Goal: Information Seeking & Learning: Understand process/instructions

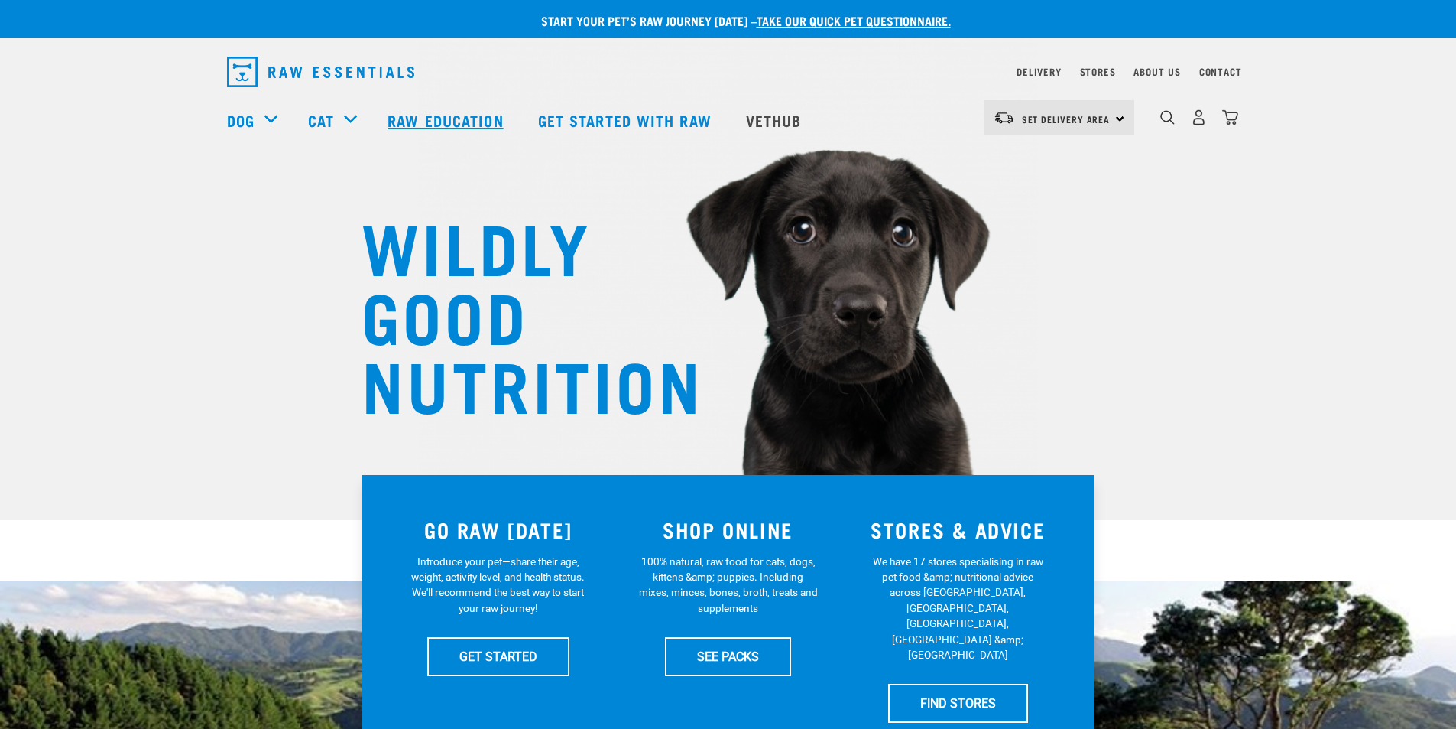
click at [434, 122] on link "Raw Education" at bounding box center [447, 119] width 150 height 61
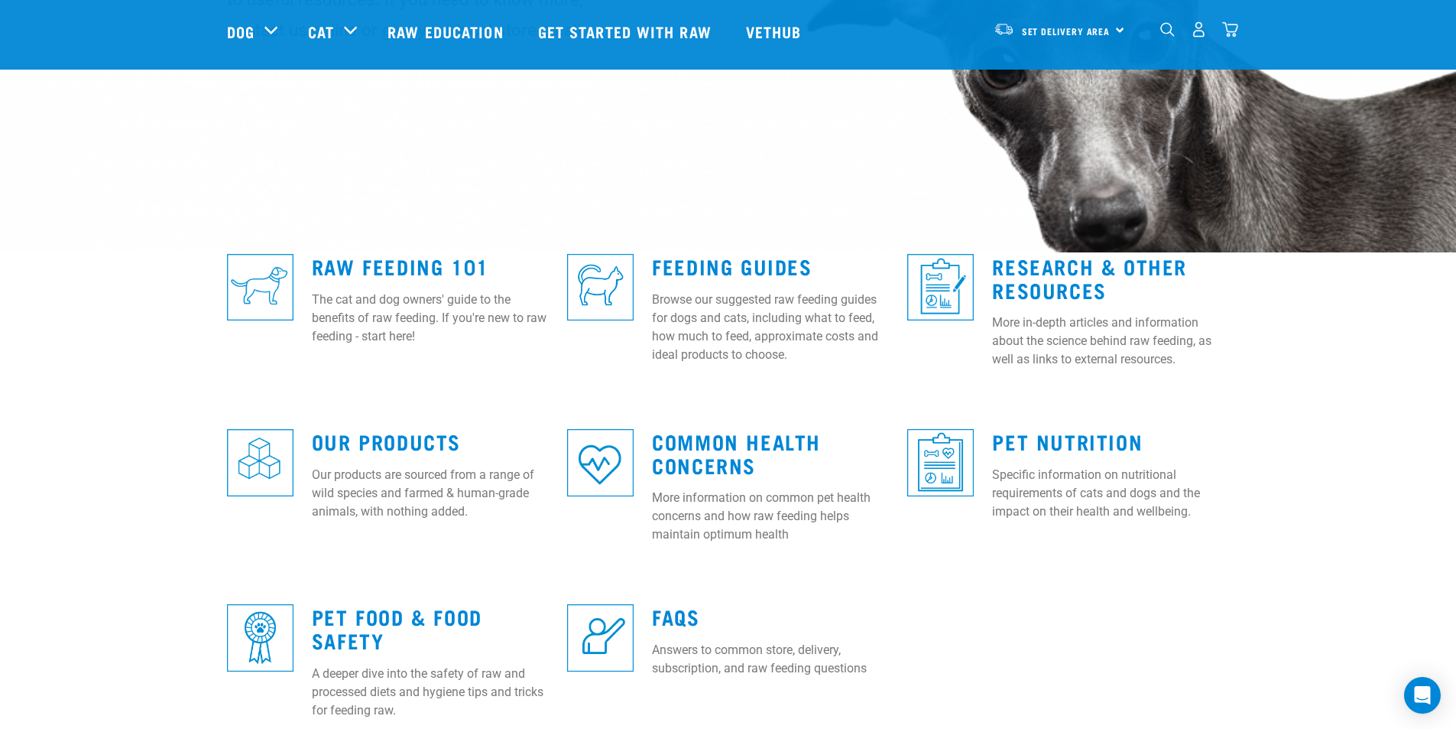
scroll to position [229, 0]
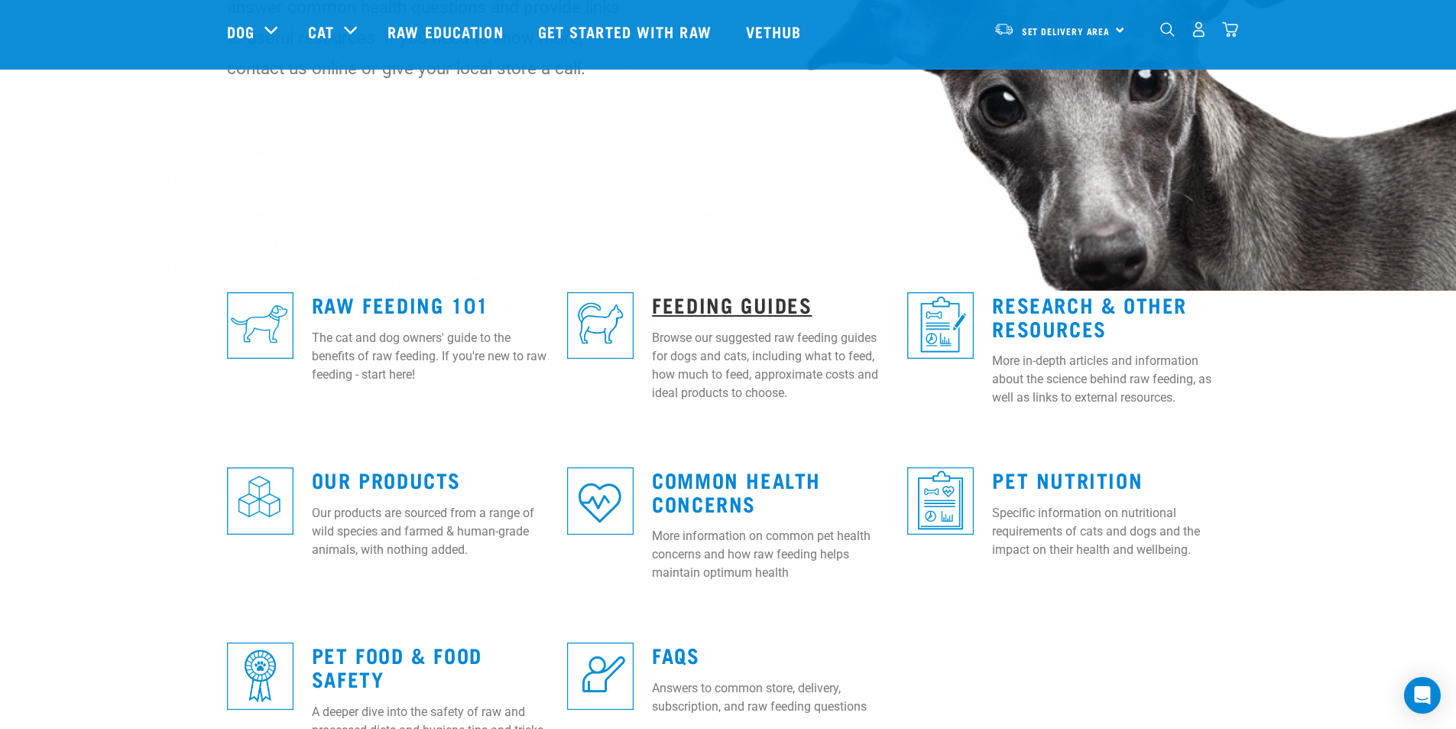
click at [742, 304] on link "Feeding Guides" at bounding box center [732, 303] width 160 height 11
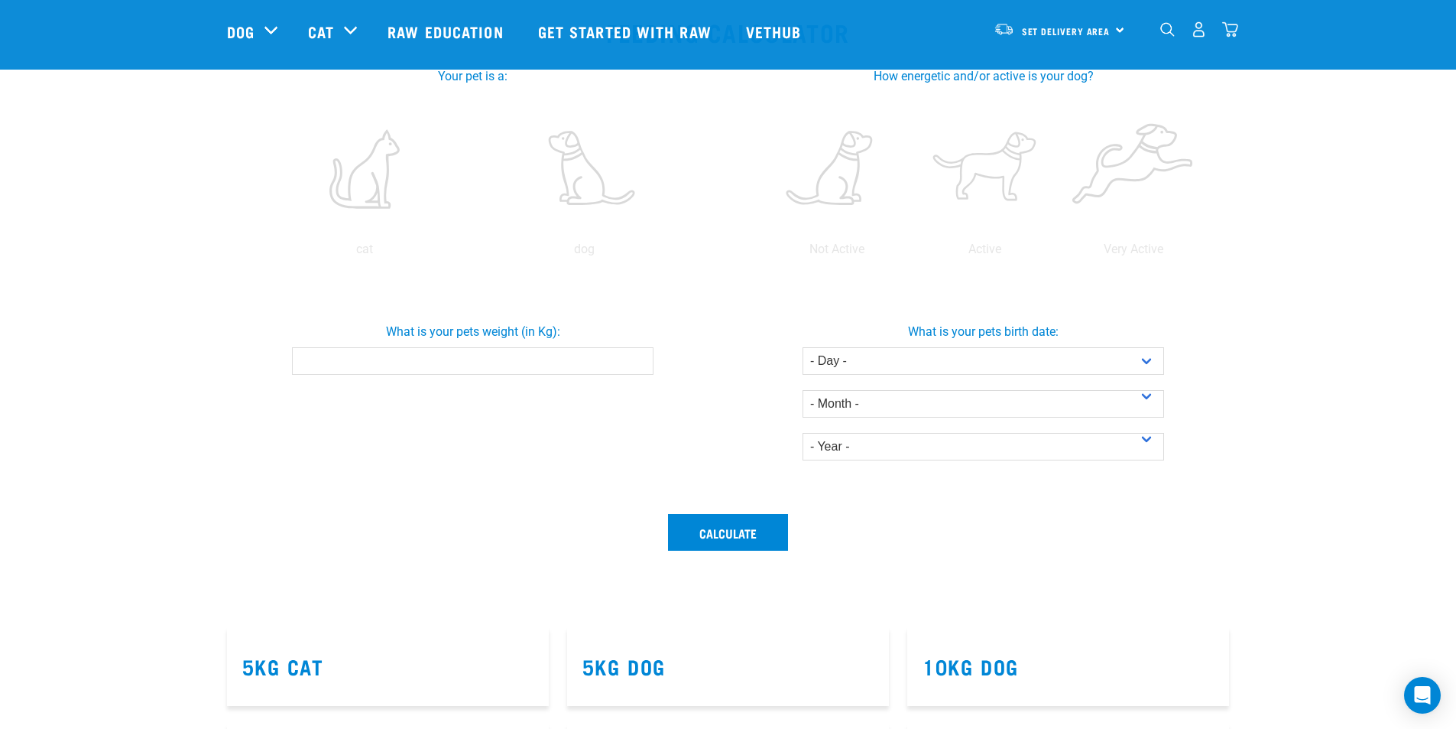
scroll to position [306, 0]
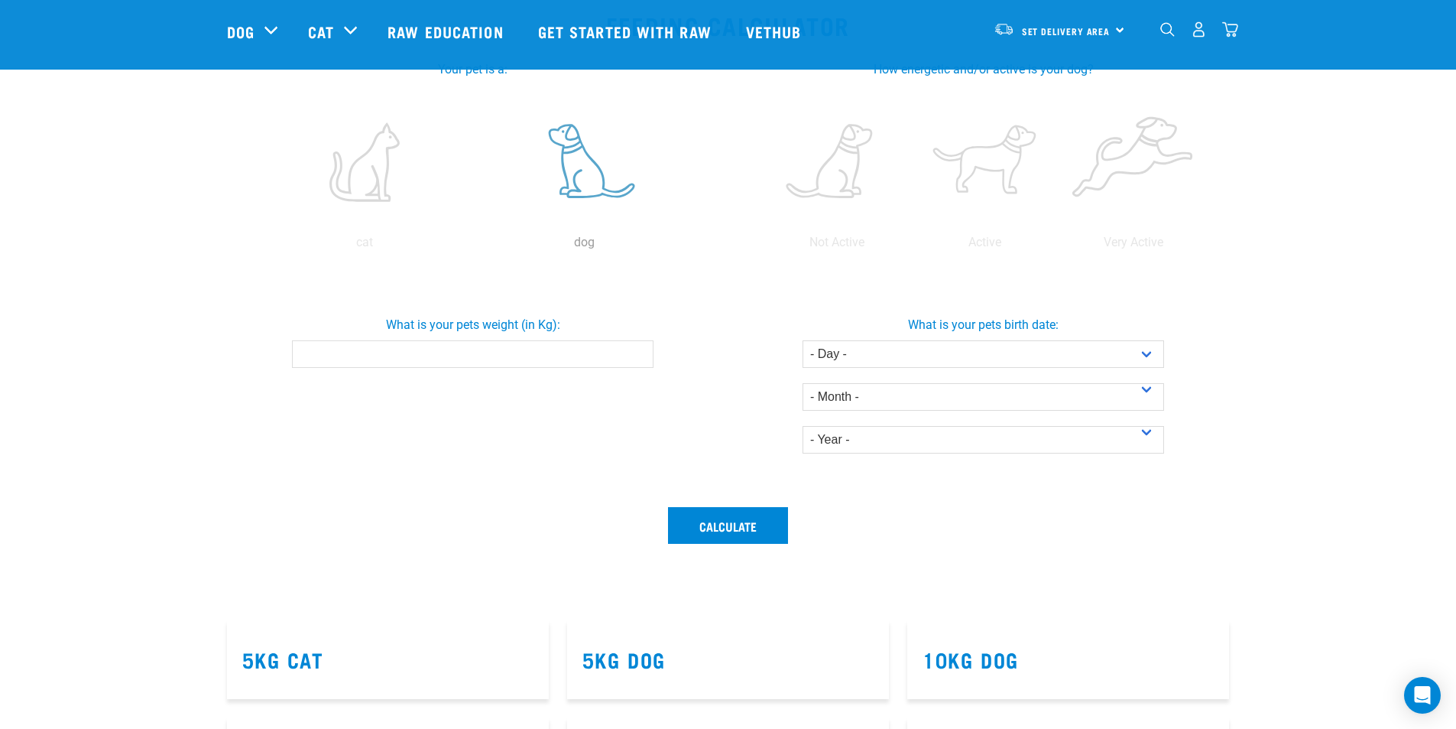
click at [582, 178] on label at bounding box center [584, 162] width 213 height 130
click at [475, 246] on input "radio" at bounding box center [475, 246] width 0 height 0
click at [295, 356] on input "What is your pets weight (in Kg):" at bounding box center [473, 354] width 362 height 28
type input "34"
click at [1144, 352] on select "- Day - 1 2 3 4 5 6 7 8 9 10 11 12 13 14 15 16 17 18 19 20 21 22 23 24 25 26 27" at bounding box center [984, 354] width 362 height 28
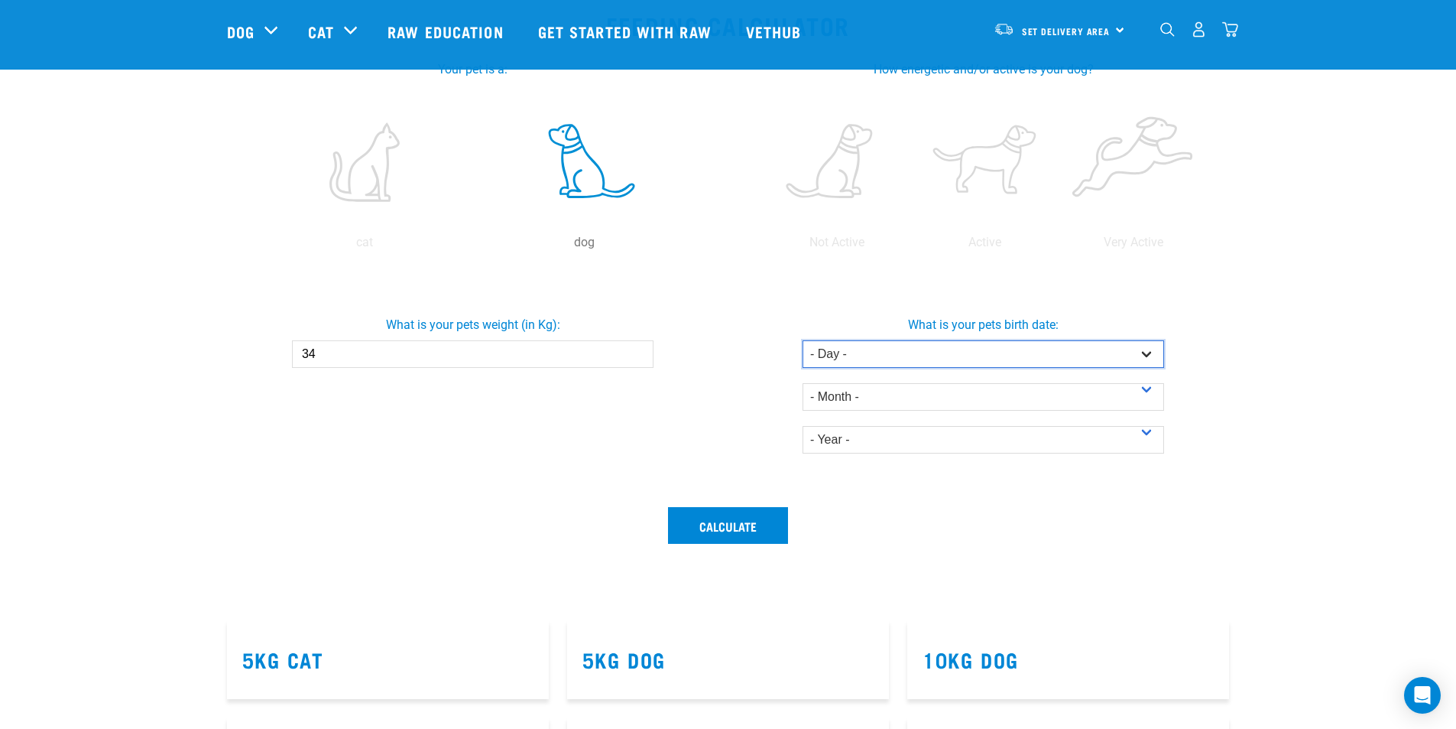
select select "28"
click at [803, 340] on select "- Day - 1 2 3 4 5 6 7 8 9 10 11 12 13 14 15 16 17 18 19 20 21 22 23 24 25 26 27" at bounding box center [984, 354] width 362 height 28
click at [1149, 390] on select "- Month - January February March April May June July August September October N…" at bounding box center [984, 397] width 362 height 28
select select "October"
click at [803, 383] on select "- Month - January February March April May June July August September October N…" at bounding box center [984, 397] width 362 height 28
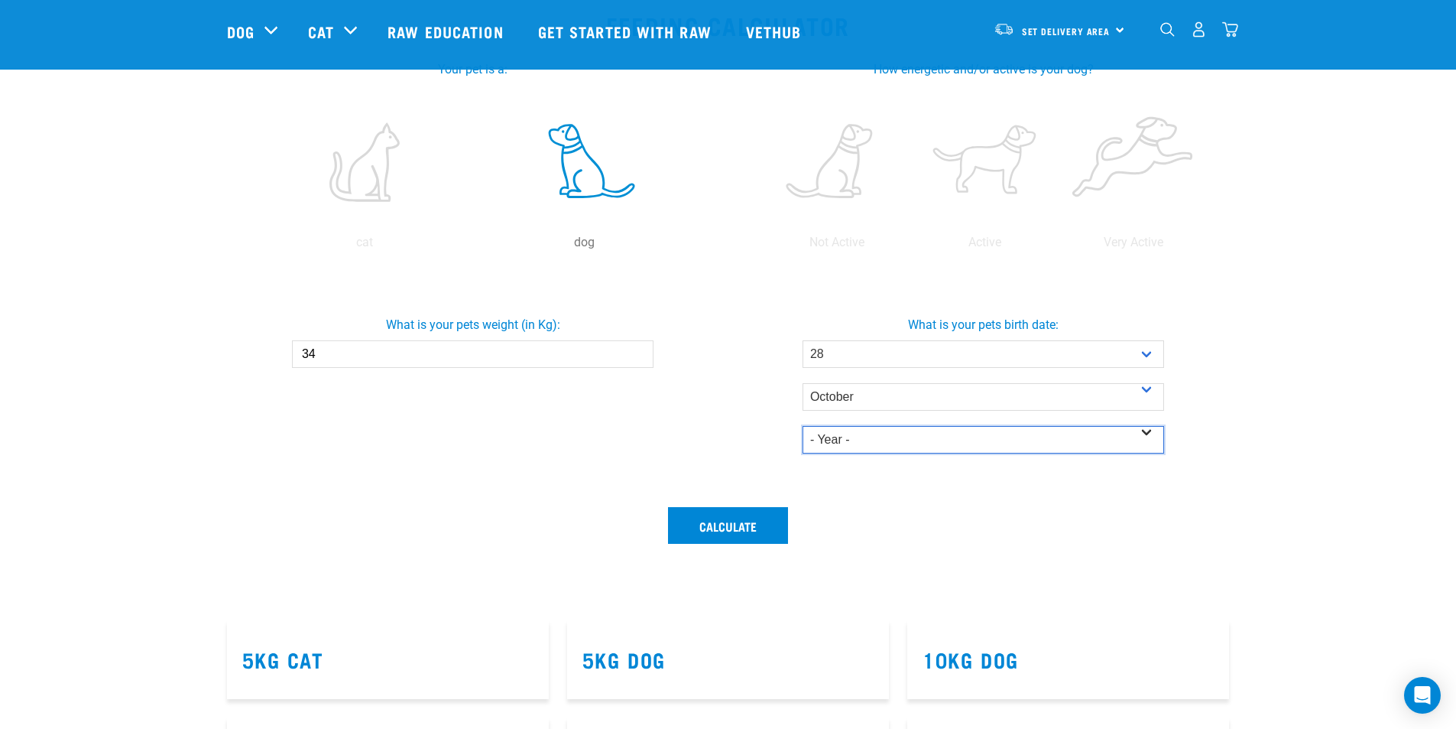
click at [1142, 433] on select "- Year - 2025 2024 2023 2022 2021 2020 2019 2018 2017 2016 2015 2014" at bounding box center [984, 440] width 362 height 28
select select "2019"
click at [803, 426] on select "- Year - 2025 2024 2023 2022 2021 2020 2019 2018 2017 2016 2015 2014" at bounding box center [984, 440] width 362 height 28
click at [710, 521] on button "Calculate" at bounding box center [728, 525] width 120 height 37
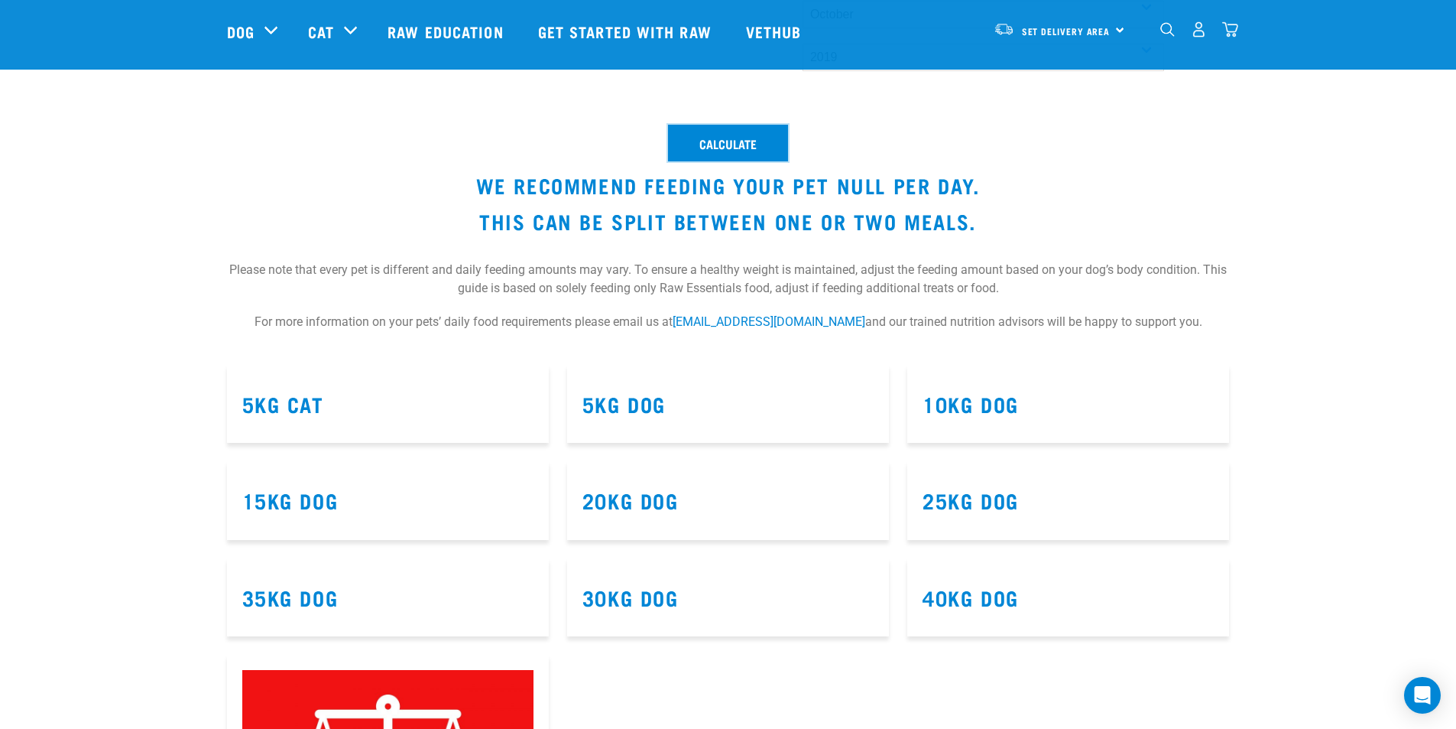
scroll to position [765, 0]
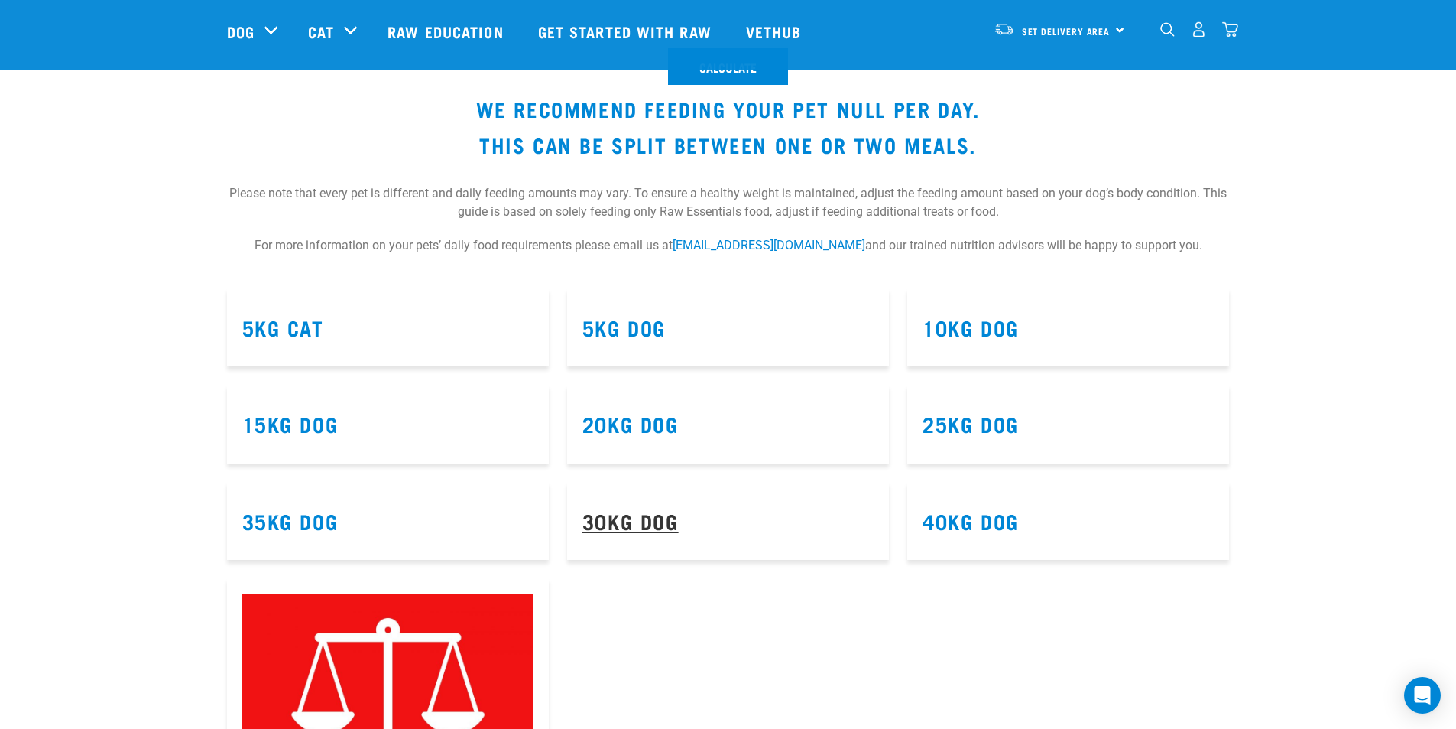
click at [625, 519] on link "30kg Dog" at bounding box center [631, 520] width 96 height 11
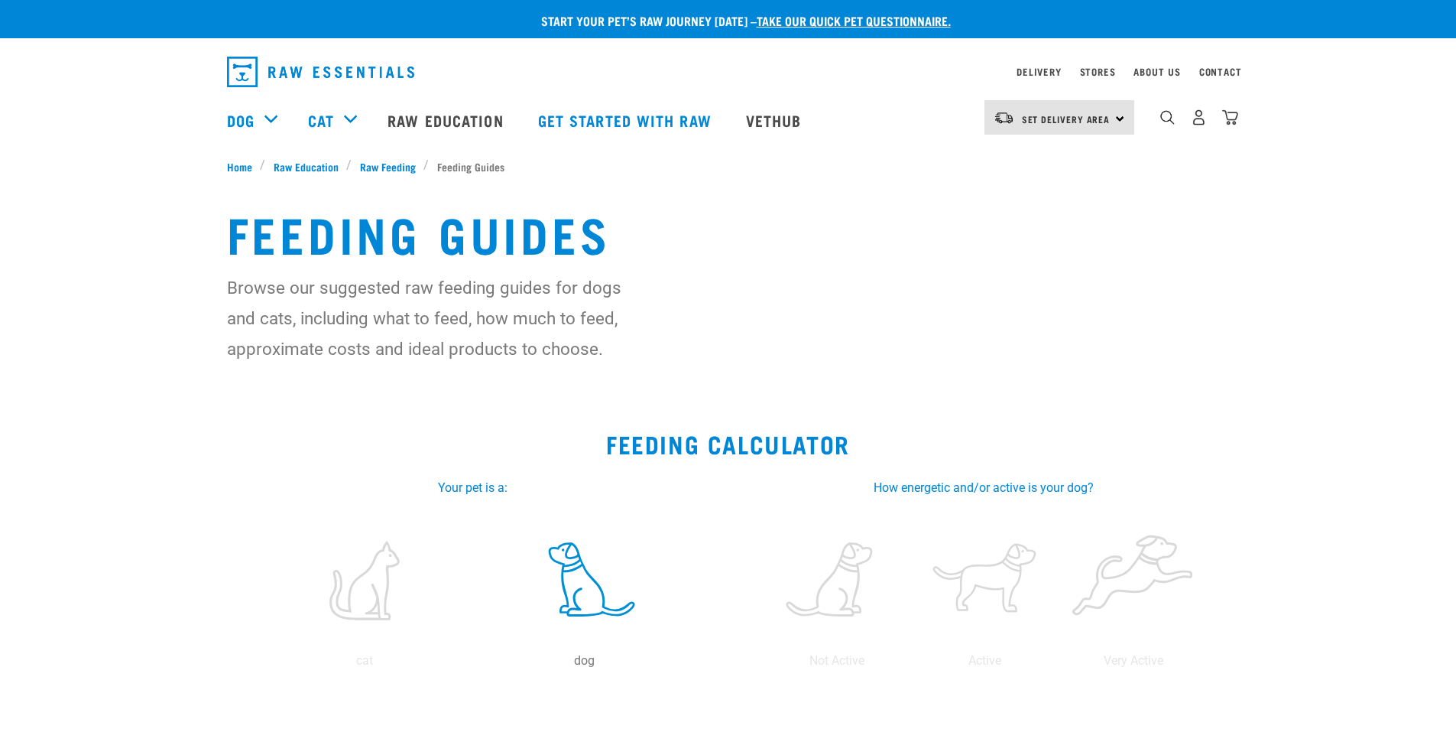
select select "28"
select select "October"
select select "2019"
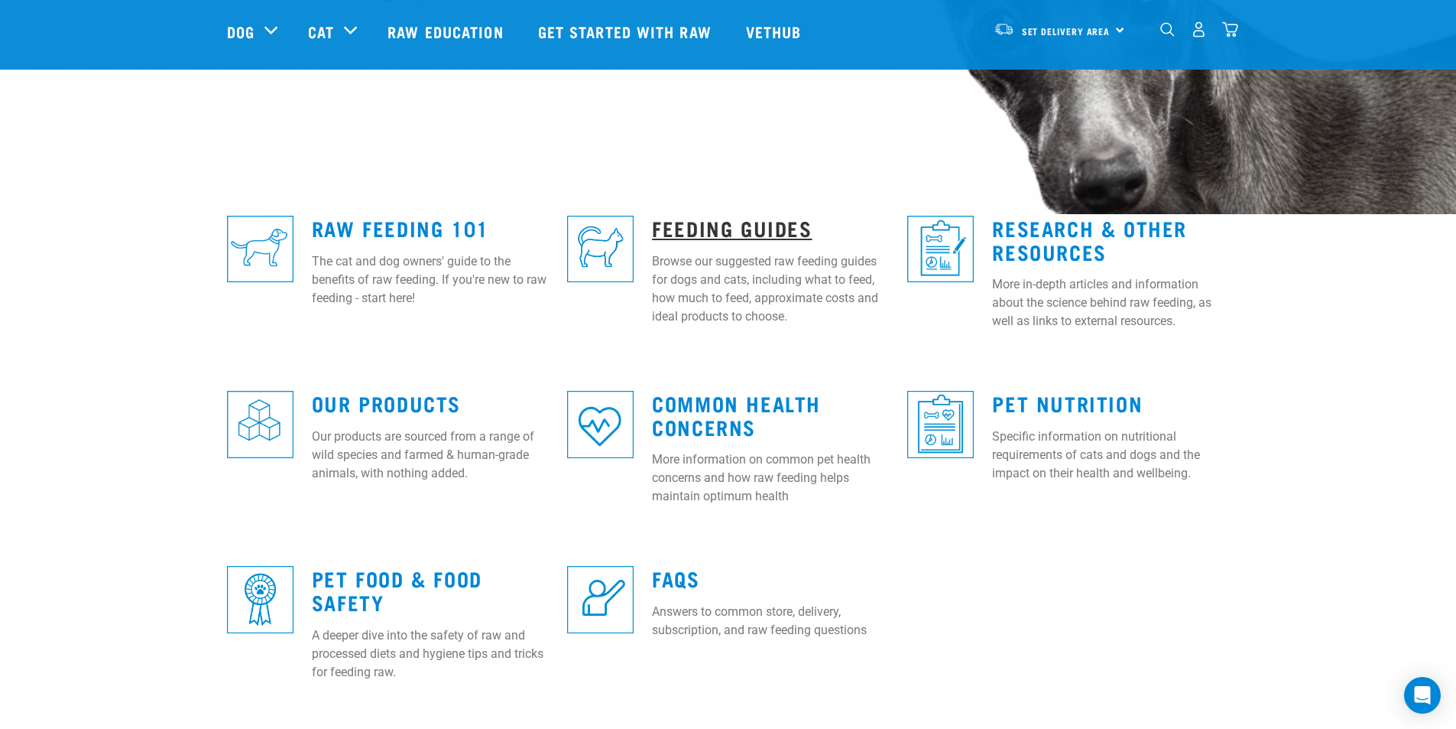
click at [716, 230] on link "Feeding Guides" at bounding box center [732, 227] width 160 height 11
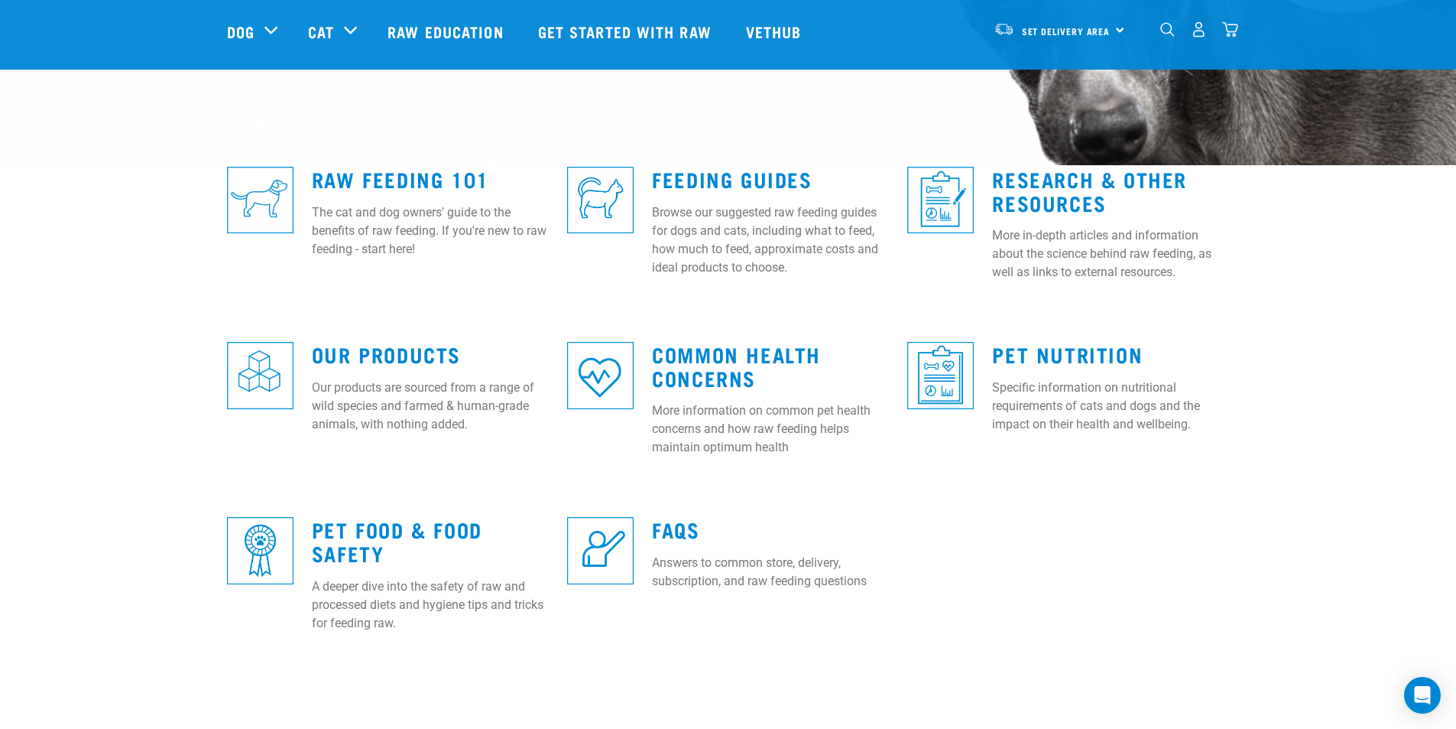
scroll to position [382, 0]
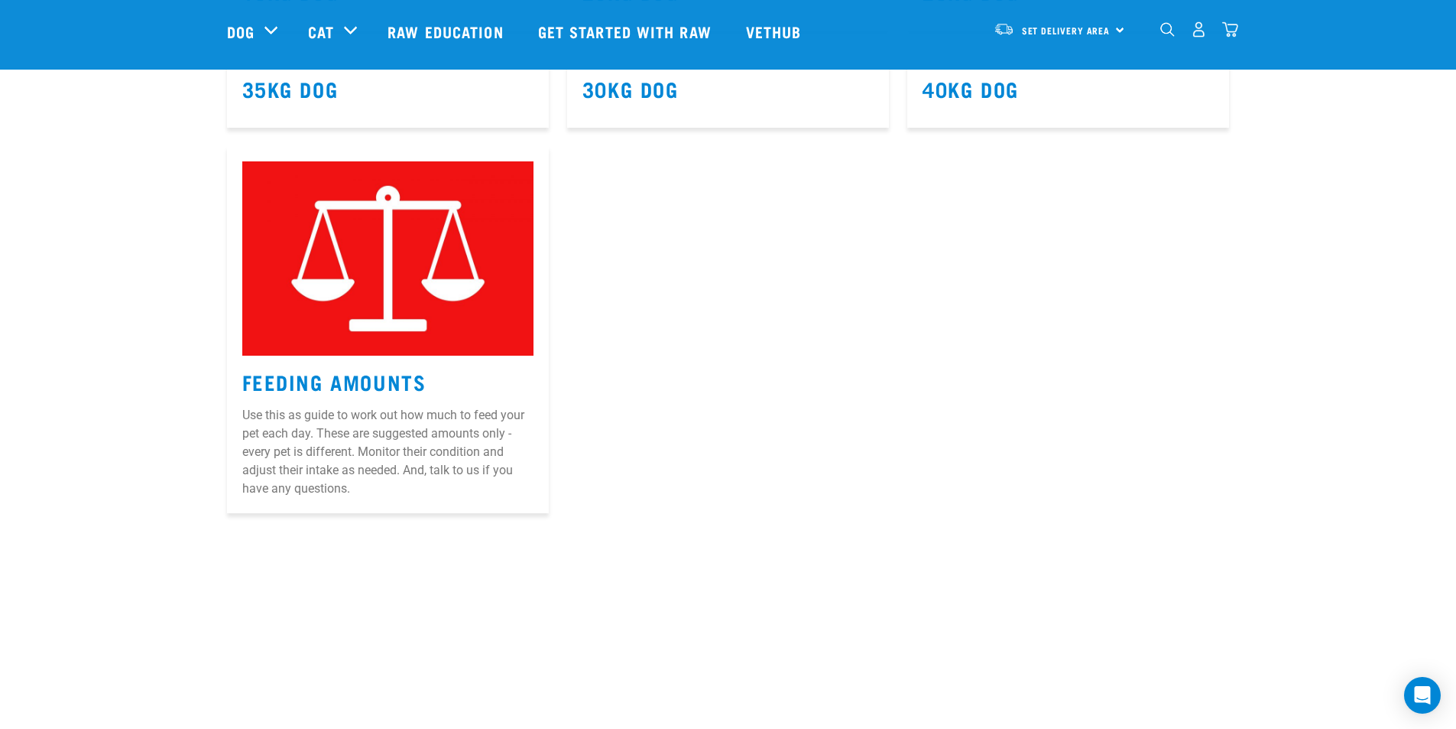
scroll to position [1147, 0]
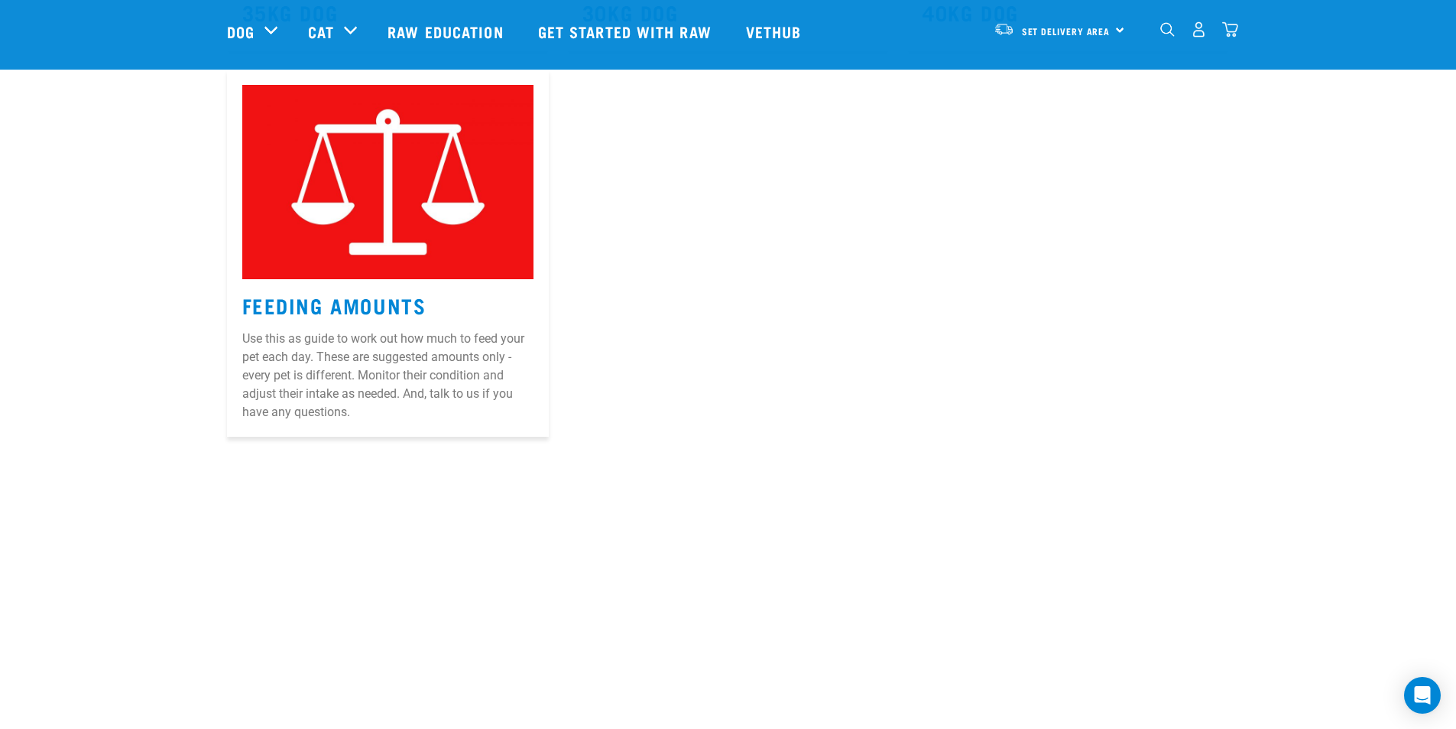
click at [360, 190] on img at bounding box center [387, 182] width 291 height 194
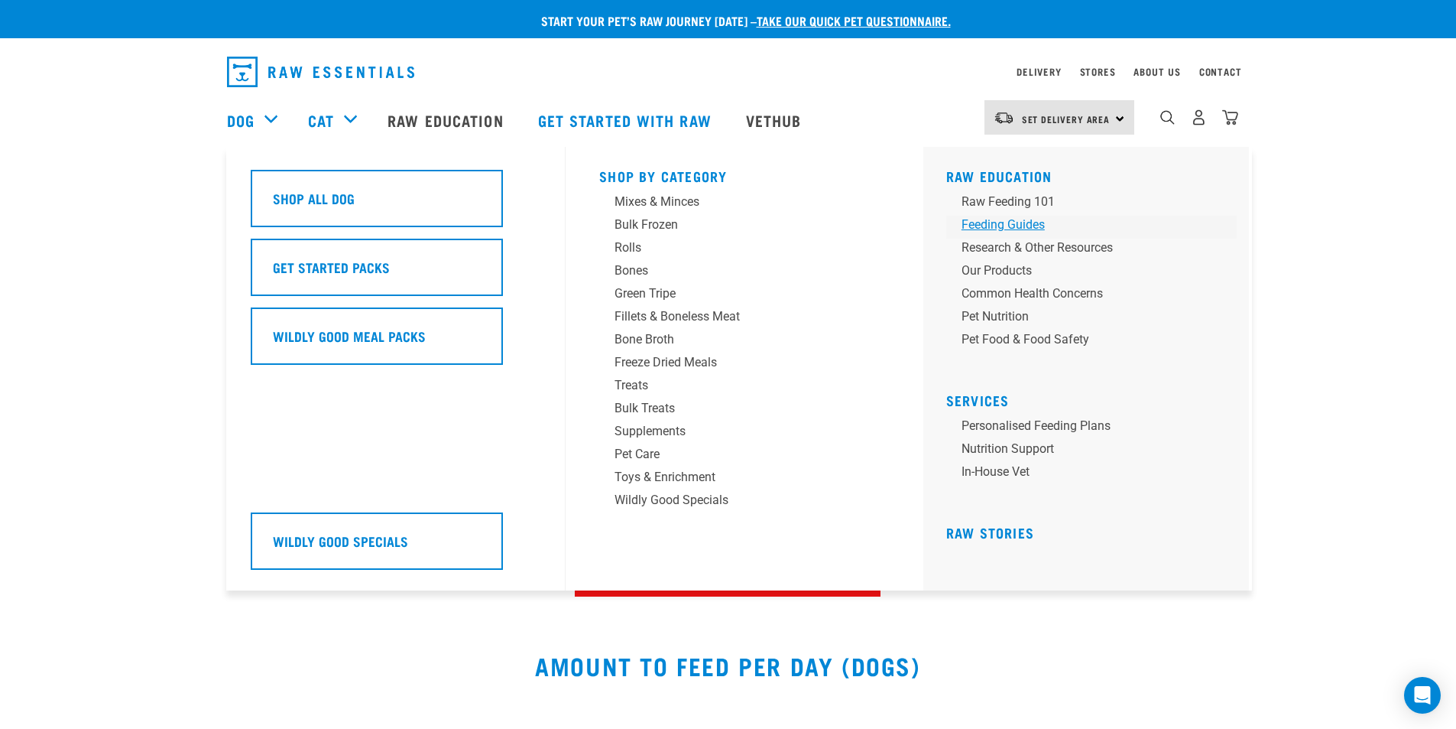
click at [1007, 230] on div "Feeding Guides" at bounding box center [1081, 225] width 239 height 18
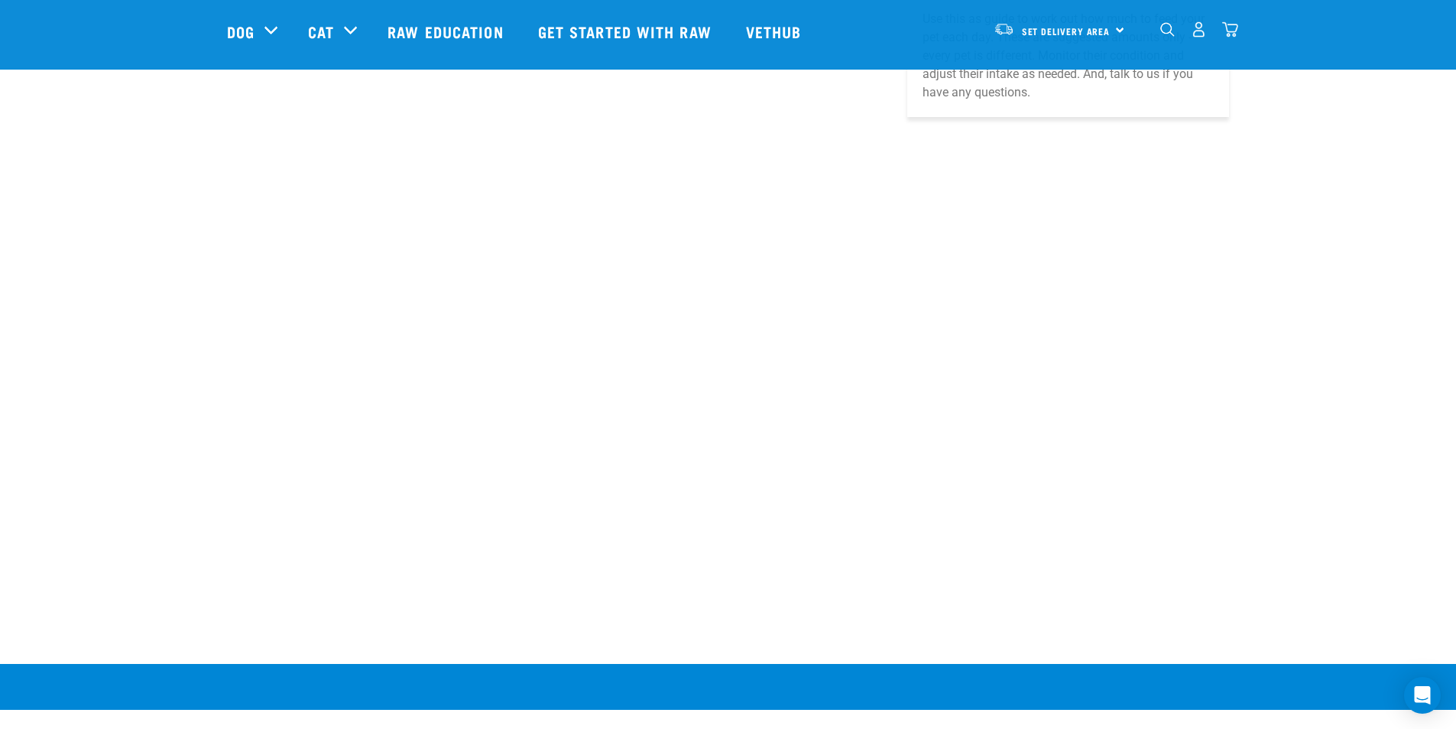
scroll to position [1374, 0]
